Goal: Transaction & Acquisition: Purchase product/service

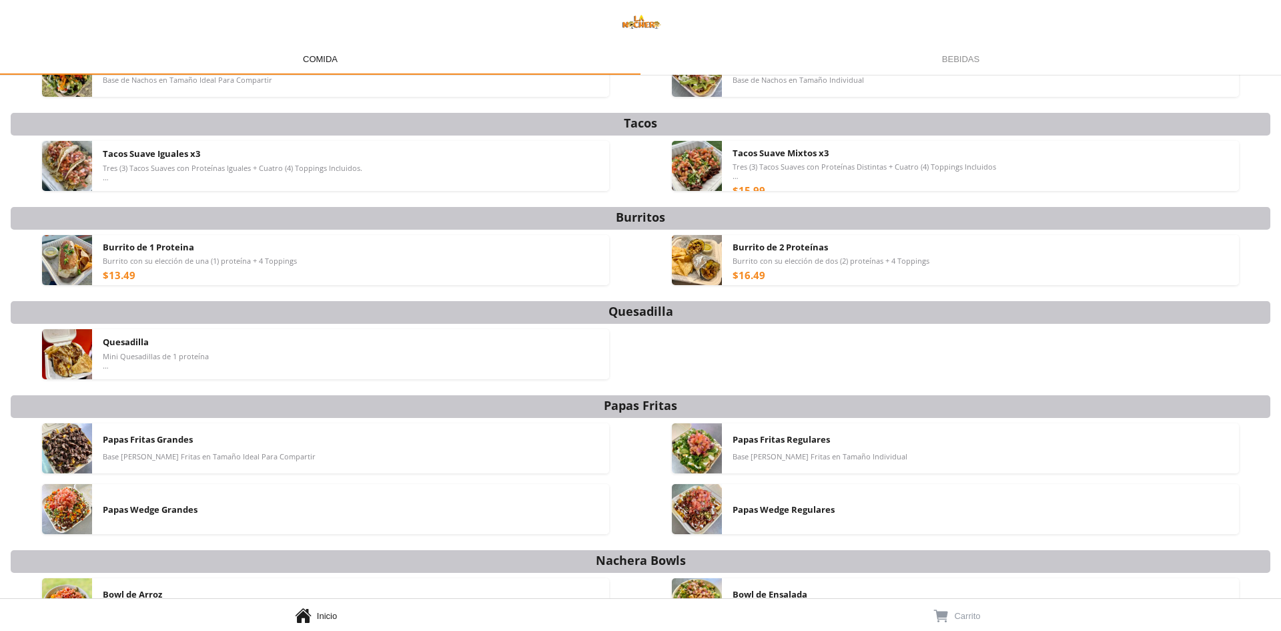
scroll to position [102, 0]
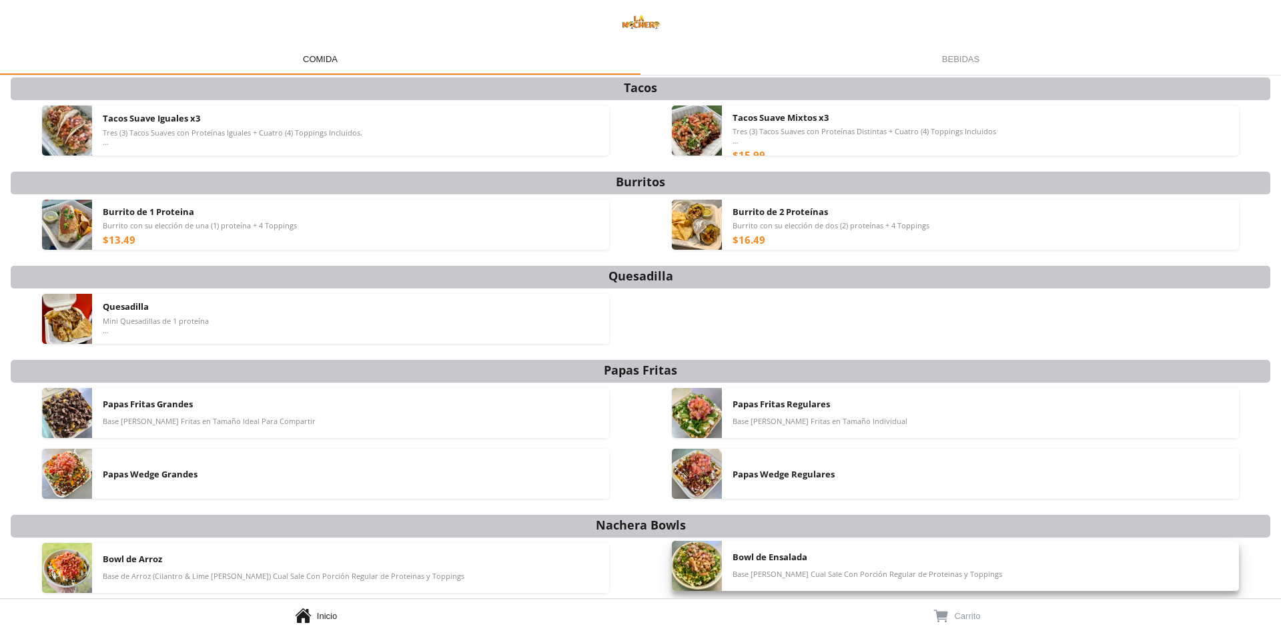
click at [701, 563] on img at bounding box center [697, 565] width 50 height 50
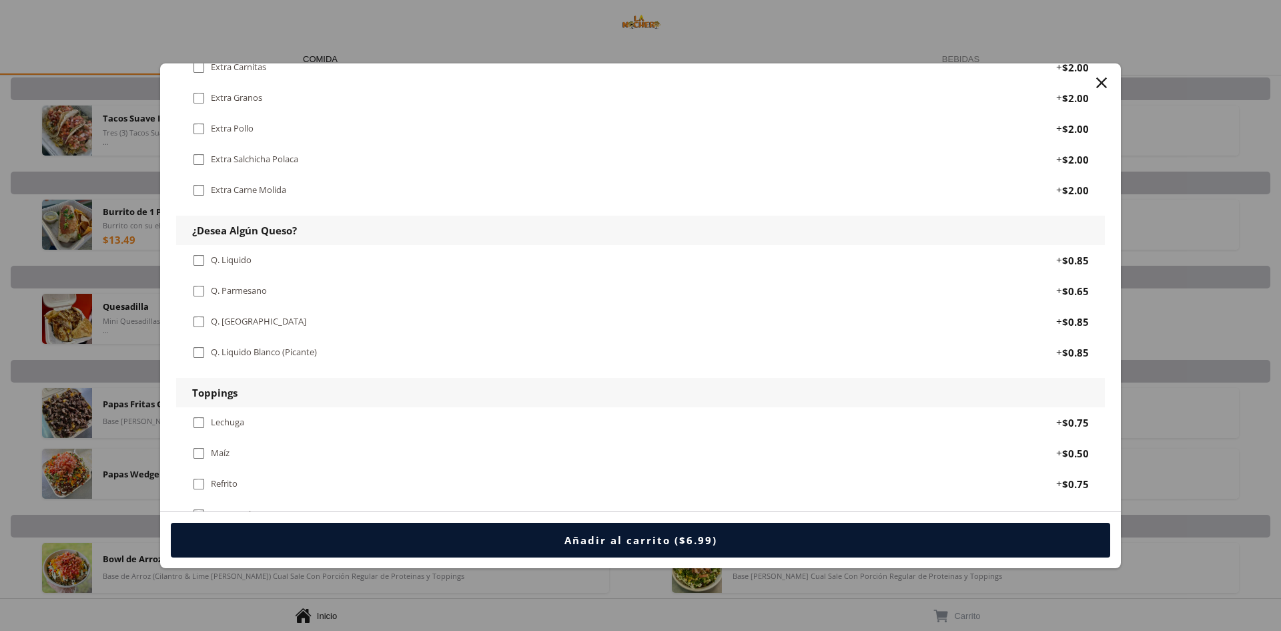
scroll to position [667, 0]
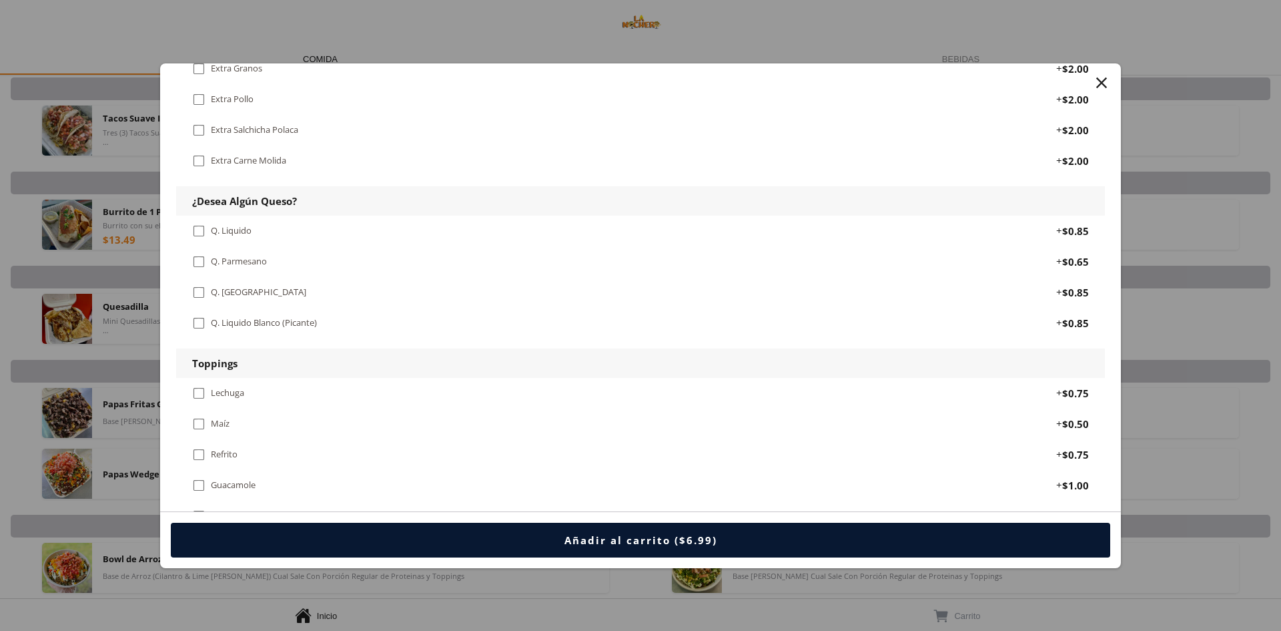
click at [1097, 87] on div "" at bounding box center [1101, 82] width 19 height 19
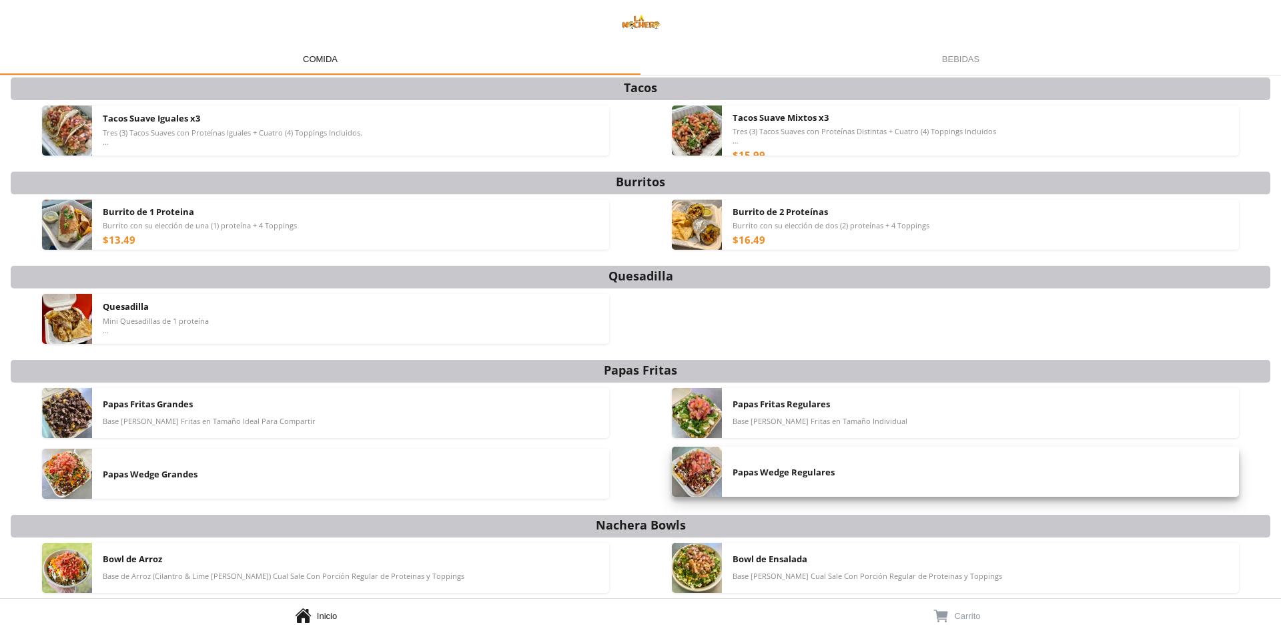
click at [709, 474] on img at bounding box center [697, 471] width 50 height 50
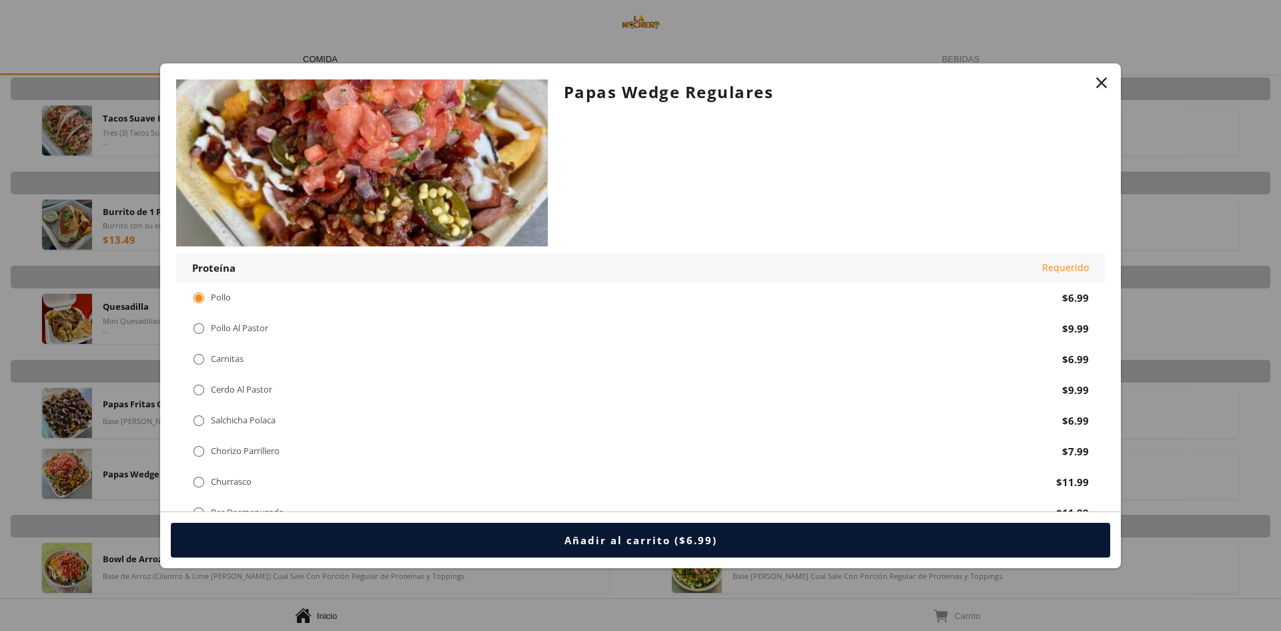
click at [1100, 81] on div "" at bounding box center [1101, 82] width 19 height 19
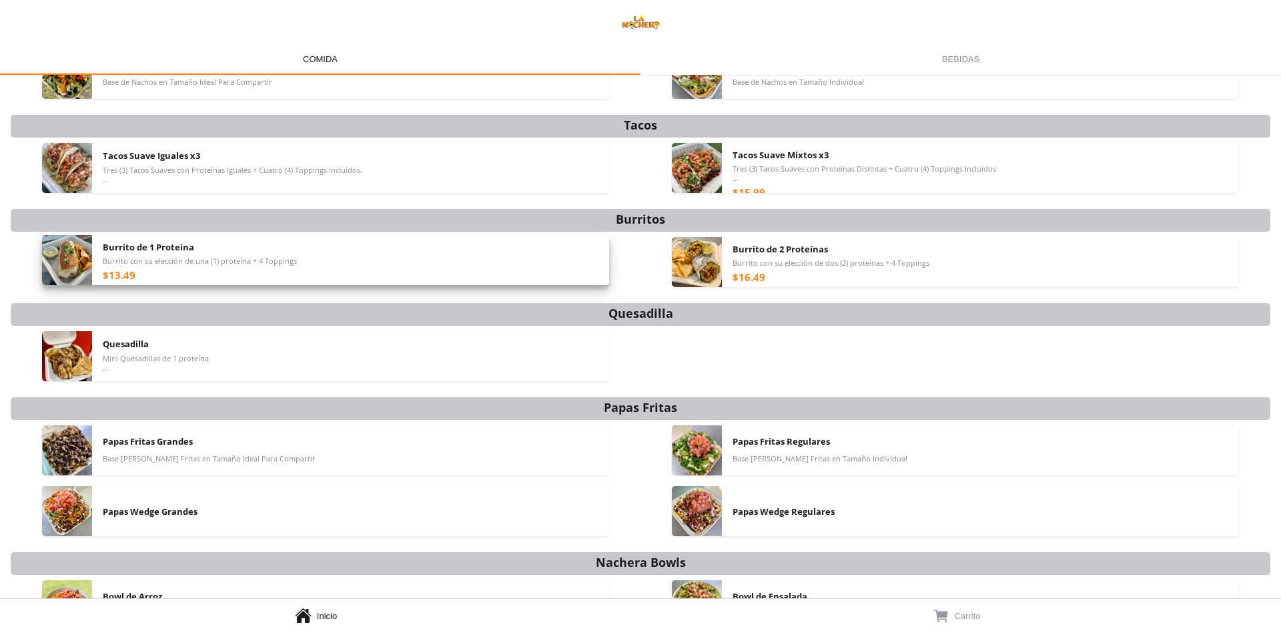
scroll to position [35, 0]
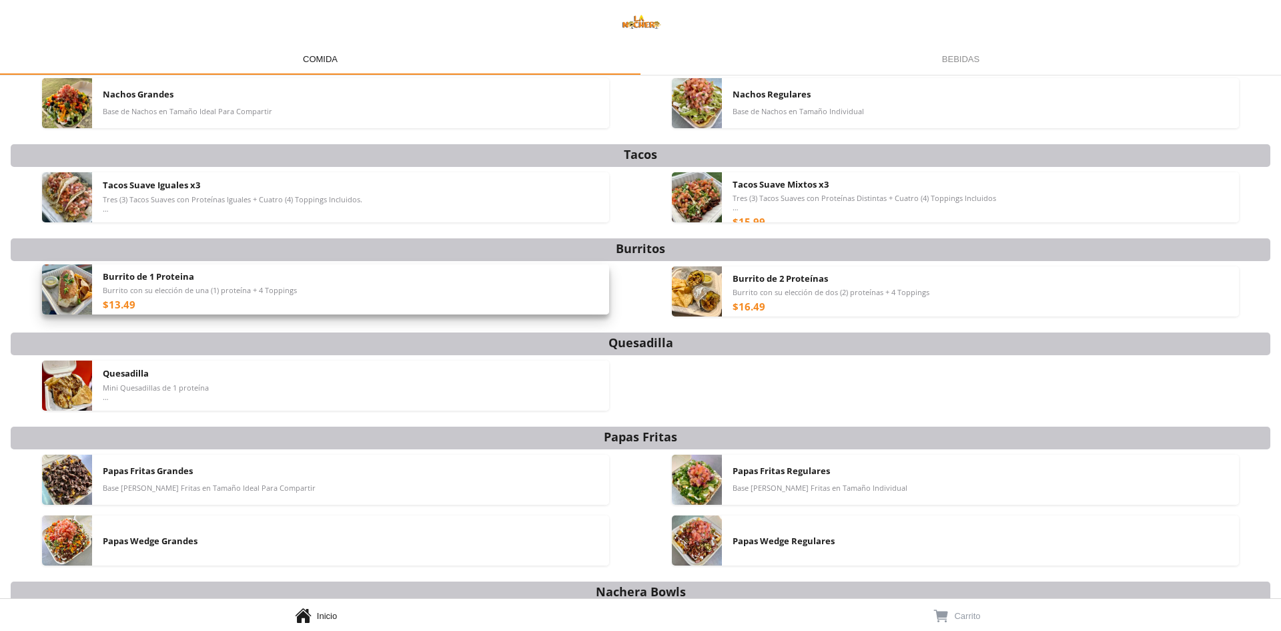
click at [474, 299] on div "Burrito de 1 Proteina Burrito con su elección de una (1) proteína + 4 Toppings …" at bounding box center [351, 289] width 496 height 50
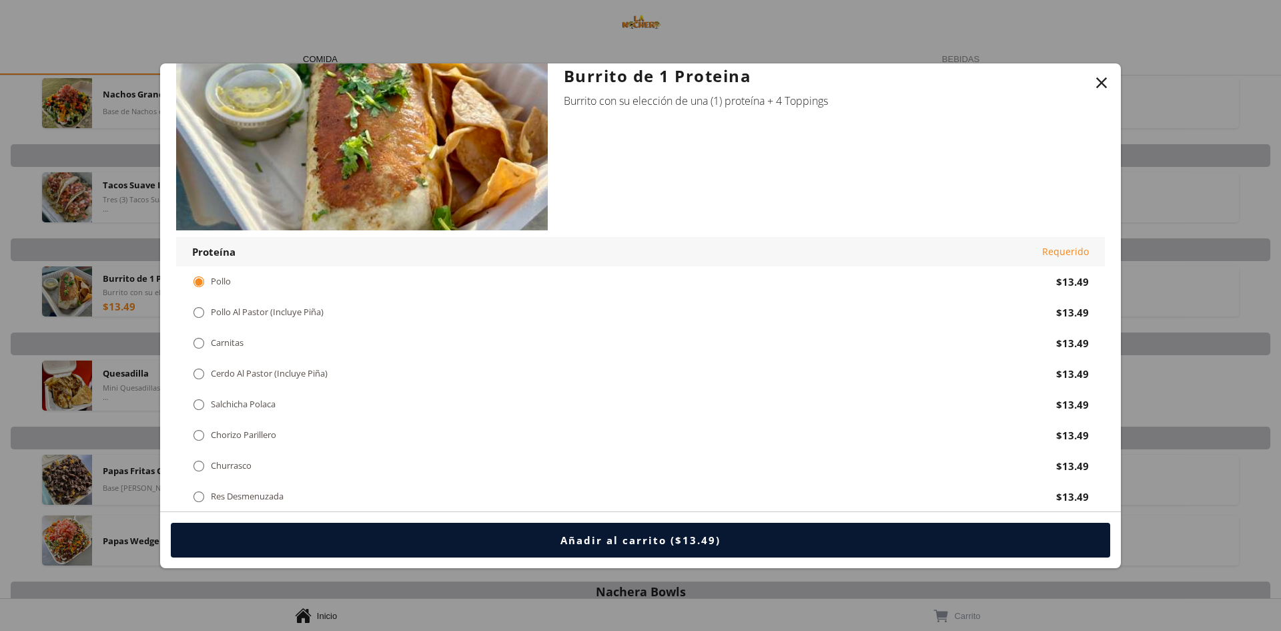
scroll to position [67, 0]
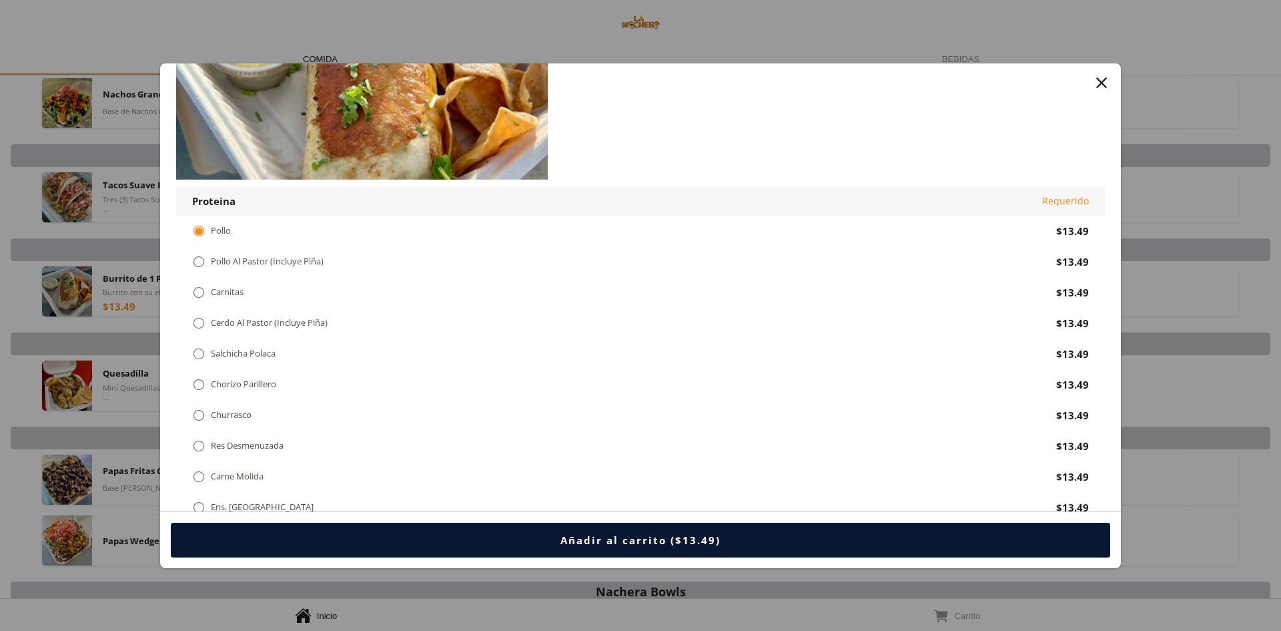
click at [124, 376] on div at bounding box center [640, 315] width 1281 height 631
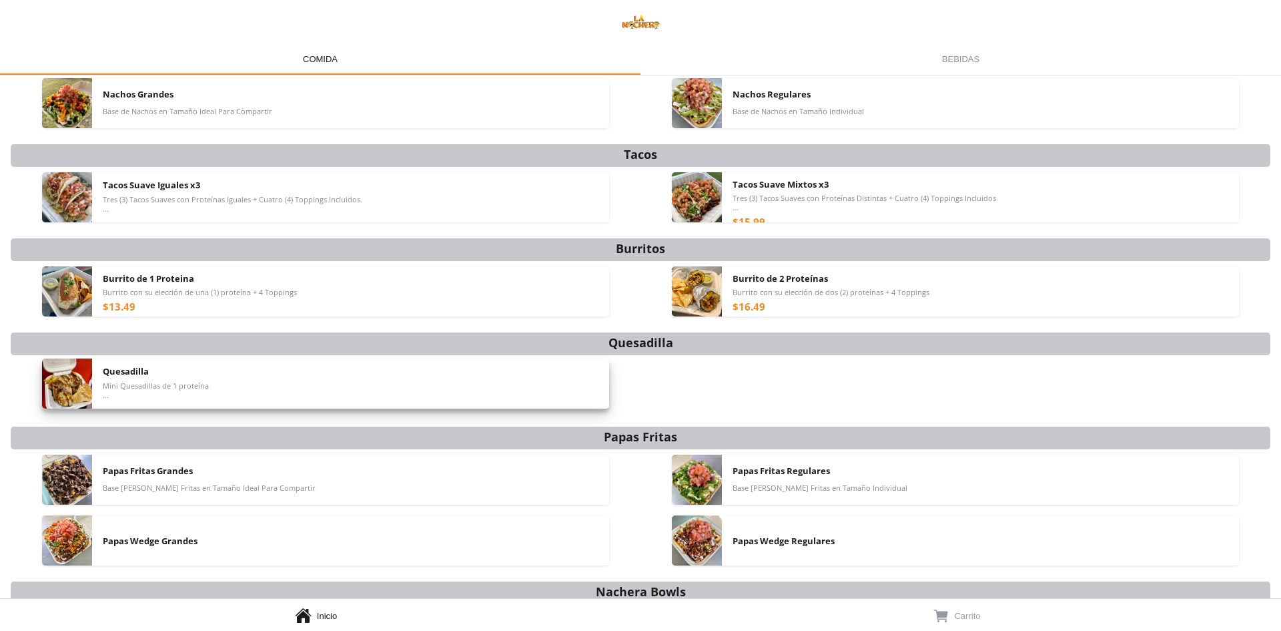
click at [129, 374] on span "Quesadilla" at bounding box center [126, 371] width 46 height 12
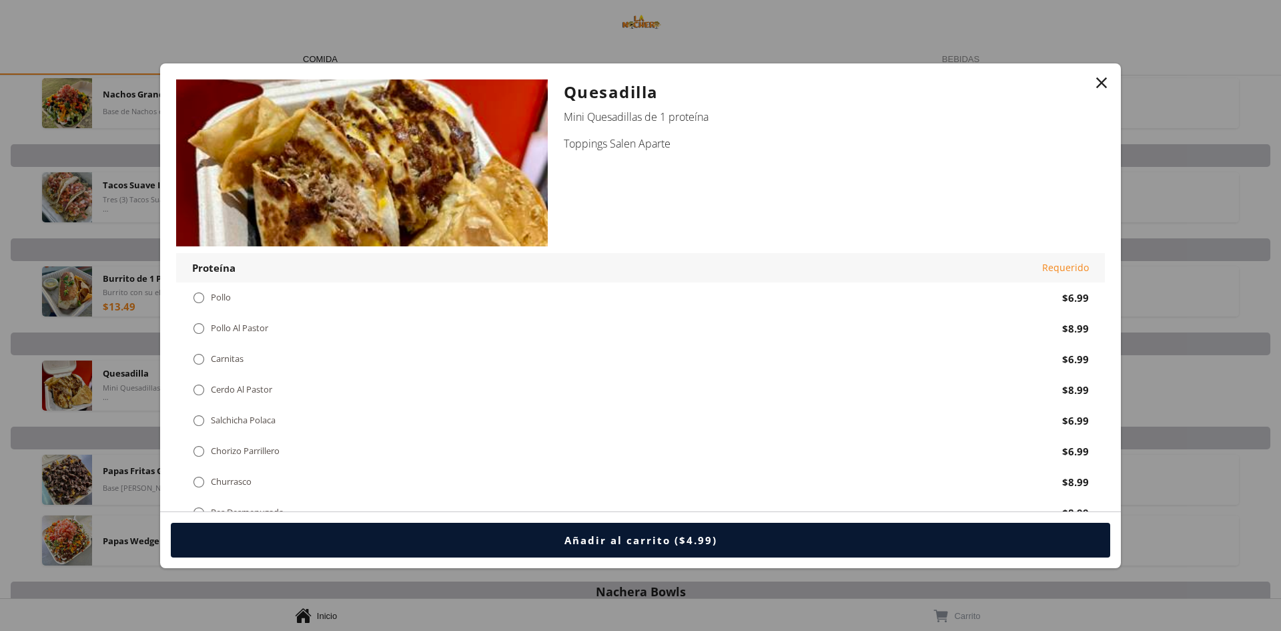
click at [434, 143] on img at bounding box center [362, 162] width 372 height 167
click at [1097, 82] on div "" at bounding box center [1101, 82] width 19 height 19
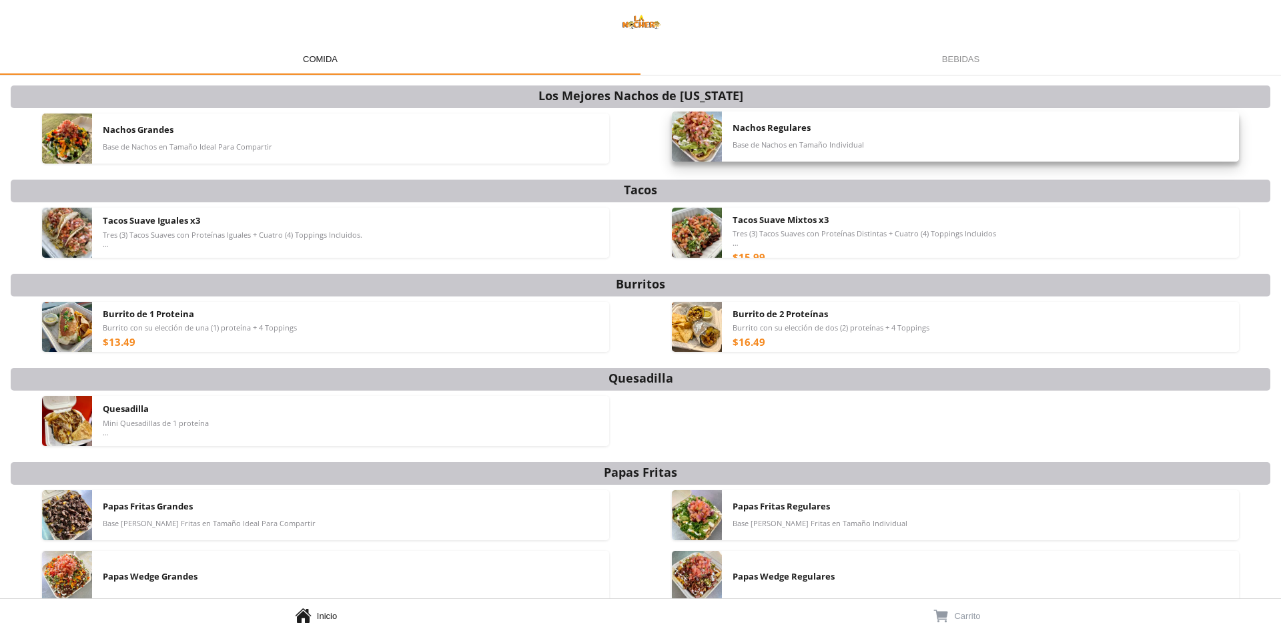
click at [790, 128] on span "Nachos Regulares" at bounding box center [772, 127] width 78 height 12
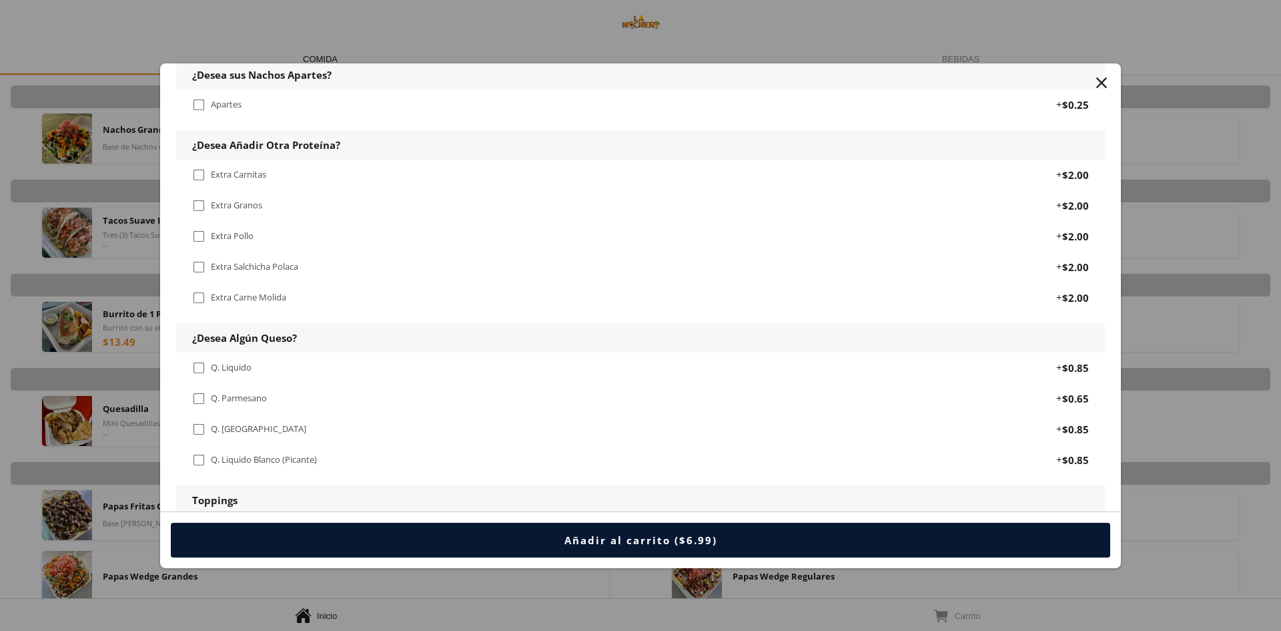
scroll to position [667, 0]
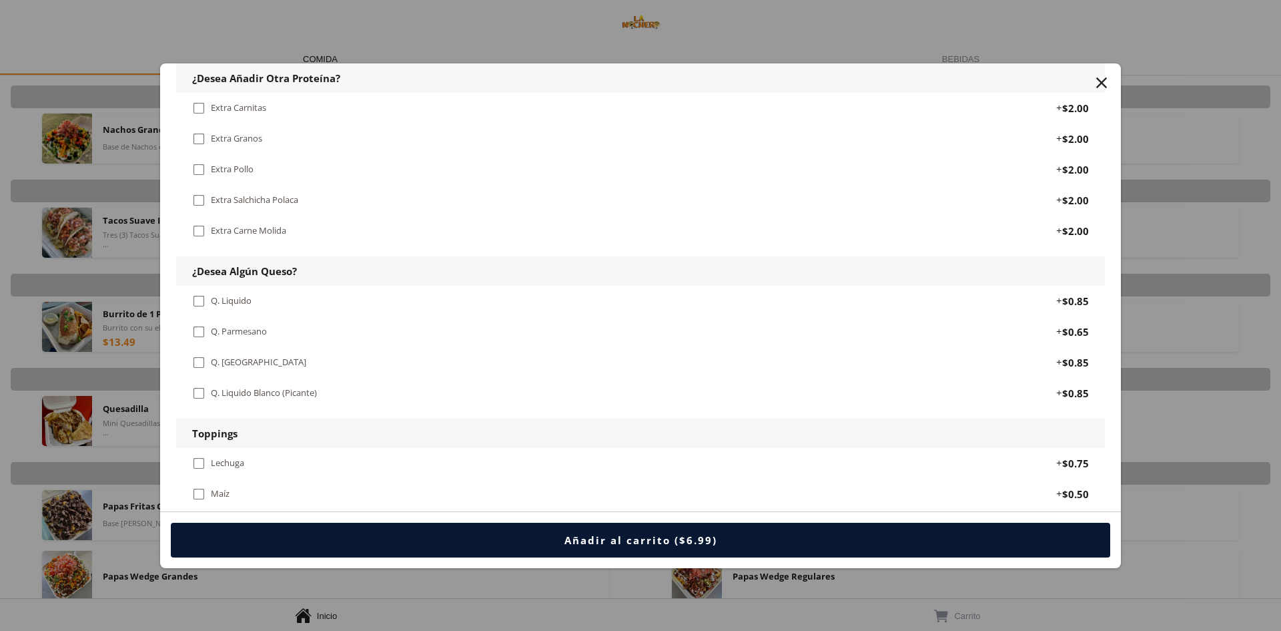
click at [1102, 81] on div "" at bounding box center [1101, 82] width 19 height 19
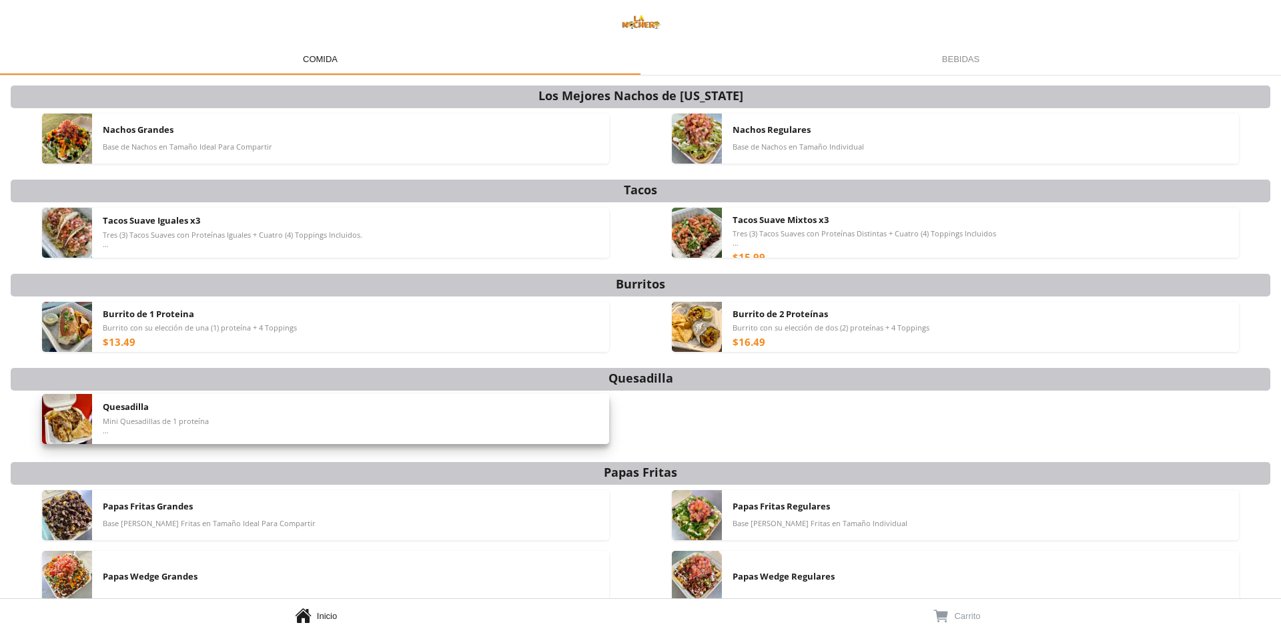
click at [71, 418] on img at bounding box center [67, 419] width 50 height 50
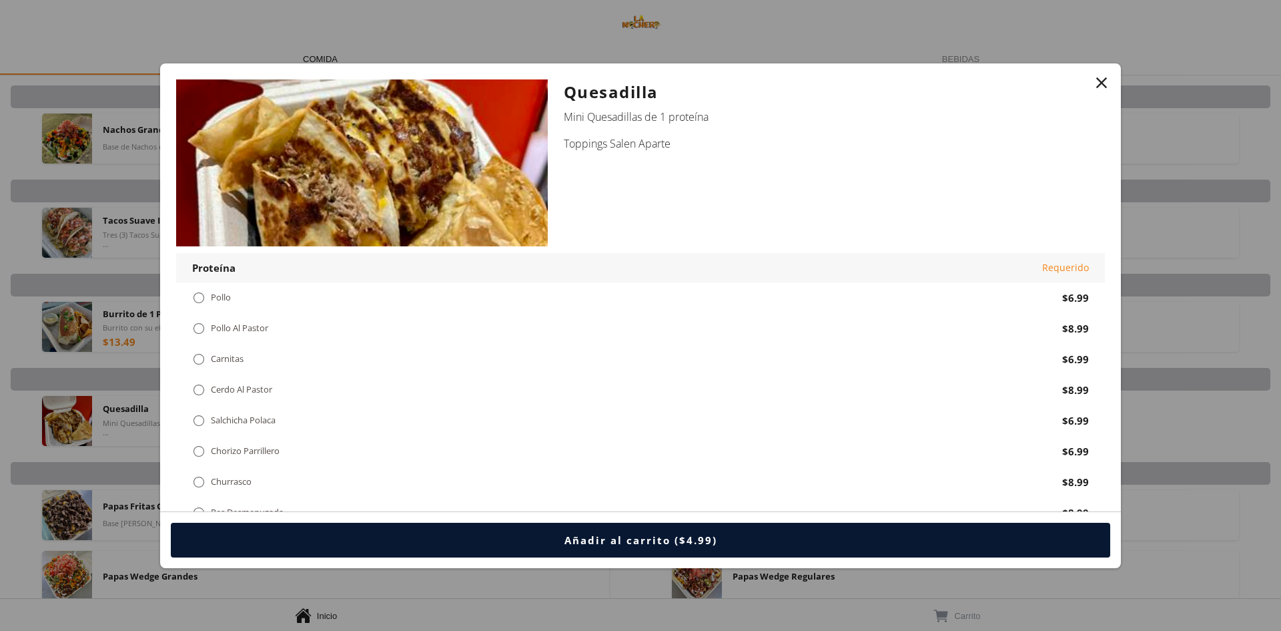
click at [1097, 79] on div "" at bounding box center [1101, 82] width 19 height 19
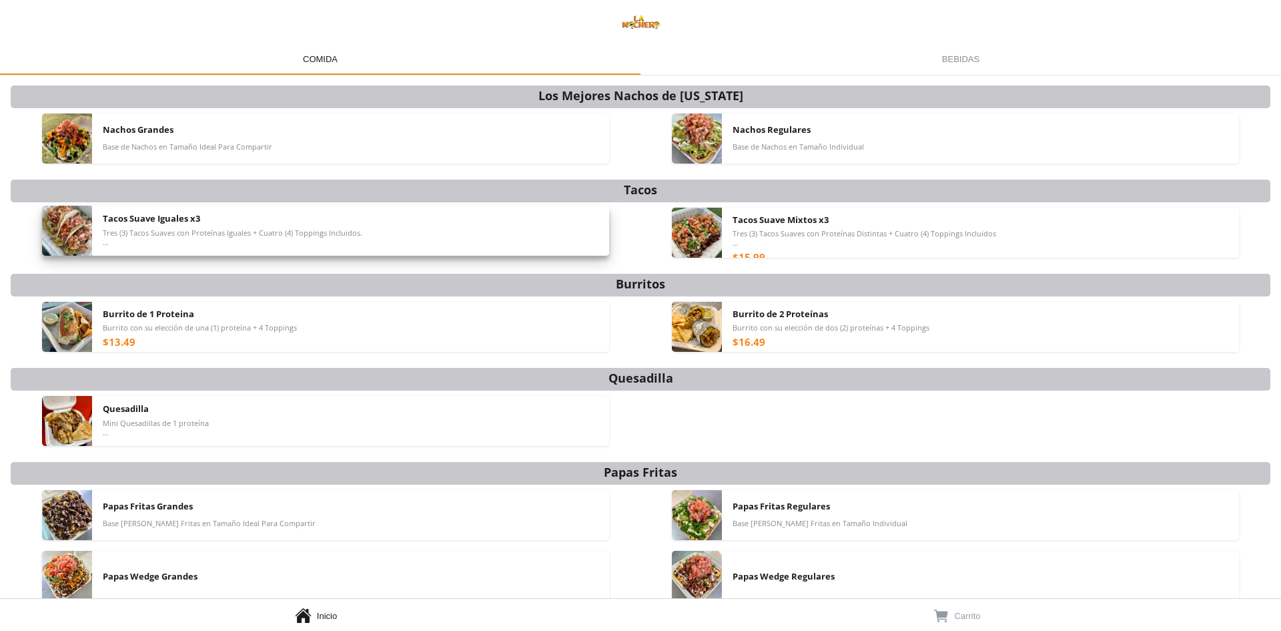
click at [83, 230] on img at bounding box center [67, 231] width 50 height 50
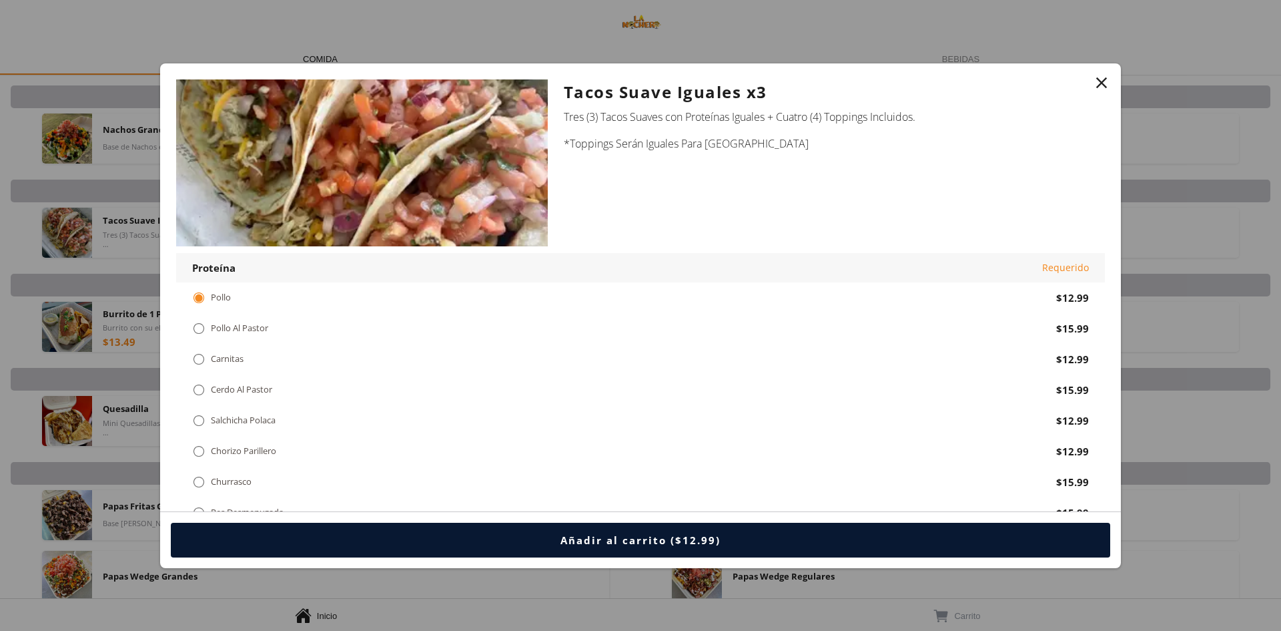
click at [1099, 80] on div "" at bounding box center [1101, 82] width 19 height 19
